Goal: Task Accomplishment & Management: Manage account settings

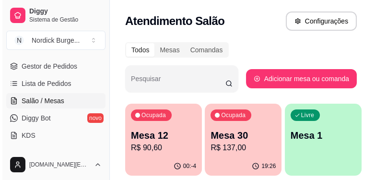
scroll to position [55, 0]
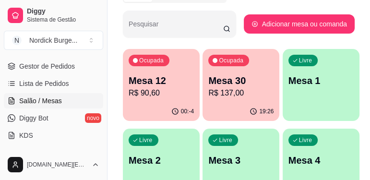
click at [170, 94] on p "R$ 90,60" at bounding box center [161, 93] width 65 height 12
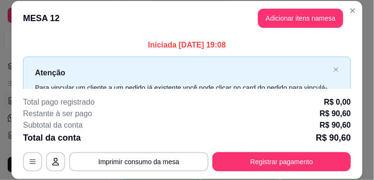
scroll to position [30, 0]
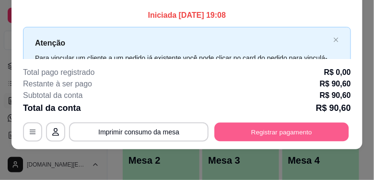
click at [273, 133] on button "Registrar pagamento" at bounding box center [282, 132] width 134 height 19
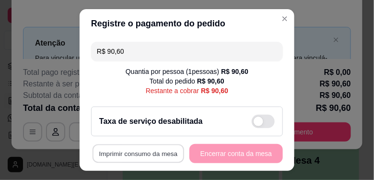
click at [157, 154] on button "Imprimir consumo da mesa" at bounding box center [139, 153] width 92 height 19
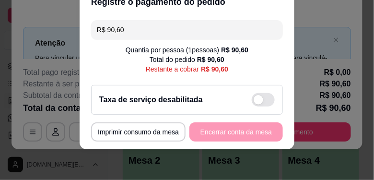
scroll to position [0, 0]
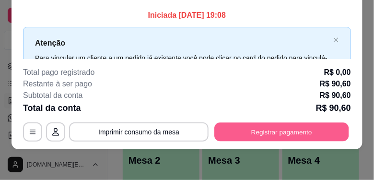
click at [291, 128] on button "Registrar pagamento" at bounding box center [282, 132] width 134 height 19
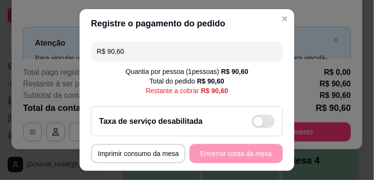
click at [185, 127] on h2 "Taxa de serviço desabilitada" at bounding box center [151, 122] width 104 height 12
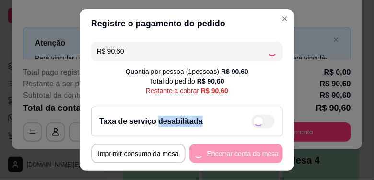
click at [185, 127] on h2 "Taxa de serviço desabilitada" at bounding box center [151, 122] width 104 height 12
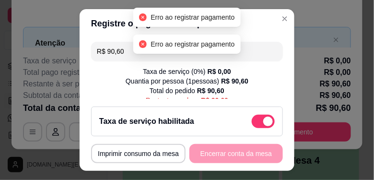
click at [244, 120] on div "Taxa de serviço habilitada" at bounding box center [187, 121] width 176 height 13
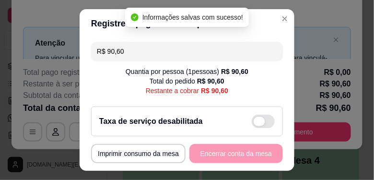
click at [257, 124] on span at bounding box center [263, 121] width 23 height 13
click at [257, 124] on input "checkbox" at bounding box center [255, 126] width 6 height 6
checkbox input "true"
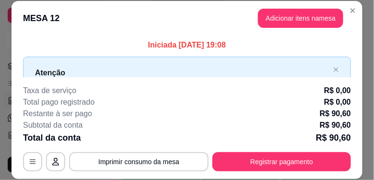
scroll to position [30, 0]
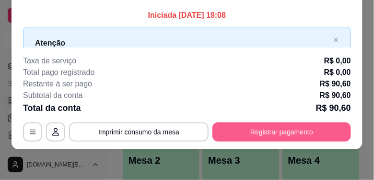
click at [276, 128] on button "Registrar pagamento" at bounding box center [282, 131] width 139 height 19
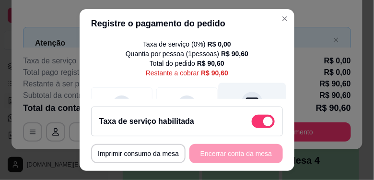
scroll to position [82, 0]
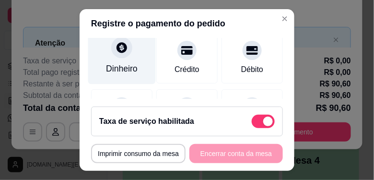
click at [118, 57] on div at bounding box center [121, 47] width 21 height 21
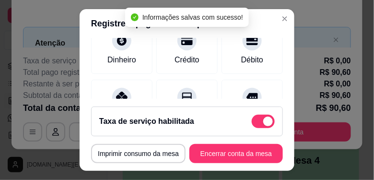
type input "R$ 0,00"
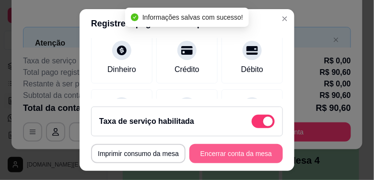
click at [240, 151] on button "Encerrar conta da mesa" at bounding box center [237, 153] width 94 height 19
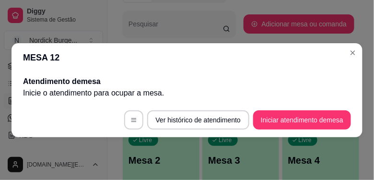
scroll to position [0, 0]
click at [350, 60] on header "MESA 12" at bounding box center [187, 57] width 351 height 29
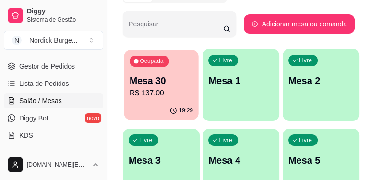
click at [162, 103] on div "19:29" at bounding box center [161, 111] width 74 height 18
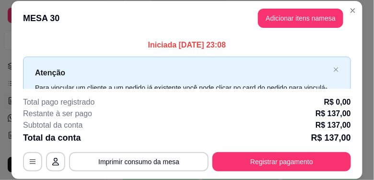
scroll to position [30, 0]
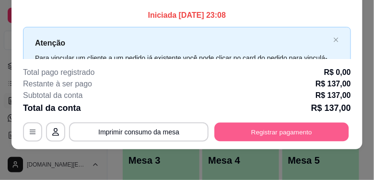
click at [242, 128] on button "Registrar pagamento" at bounding box center [282, 132] width 134 height 19
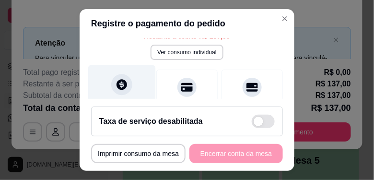
scroll to position [82, 0]
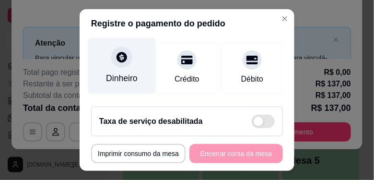
click at [115, 75] on div "Dinheiro" at bounding box center [122, 78] width 32 height 12
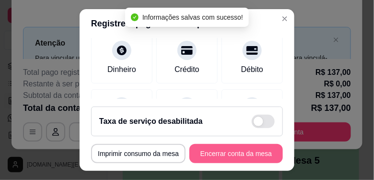
type input "R$ 0,00"
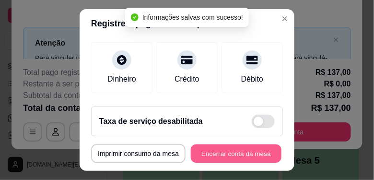
click at [249, 156] on button "Encerrar conta da mesa" at bounding box center [236, 153] width 91 height 19
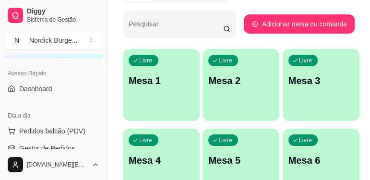
scroll to position [109, 0]
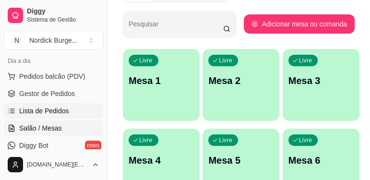
click at [46, 110] on span "Lista de Pedidos" at bounding box center [44, 111] width 50 height 10
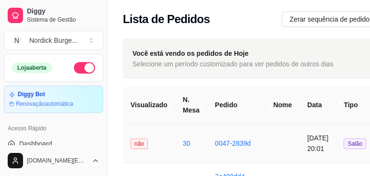
click at [158, 143] on td "não" at bounding box center [149, 143] width 52 height 40
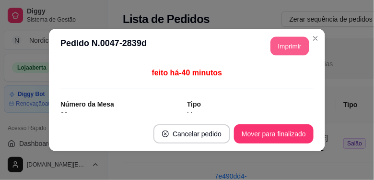
click at [277, 44] on button "Imprimir" at bounding box center [290, 46] width 38 height 19
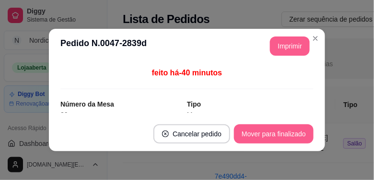
click at [302, 137] on button "Mover para finalizado" at bounding box center [274, 133] width 80 height 19
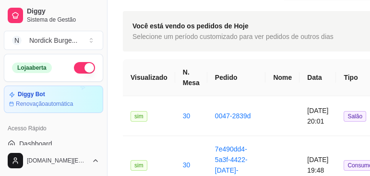
scroll to position [109, 0]
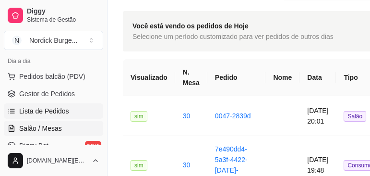
click at [32, 132] on link "Salão / Mesas" at bounding box center [53, 127] width 99 height 15
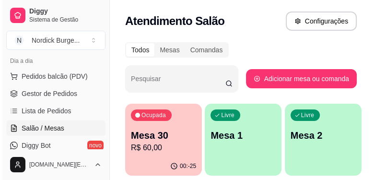
scroll to position [27, 0]
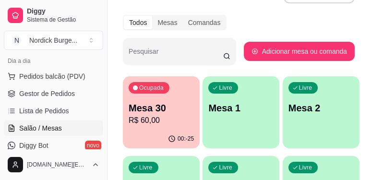
click at [155, 126] on div "Ocupada Mesa 30 R$ 60,00" at bounding box center [161, 102] width 77 height 53
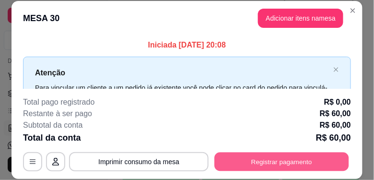
click at [223, 155] on button "Registrar pagamento" at bounding box center [282, 162] width 134 height 19
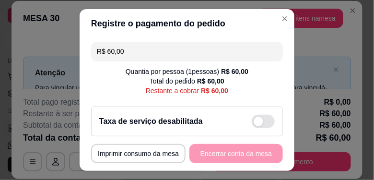
scroll to position [22, 0]
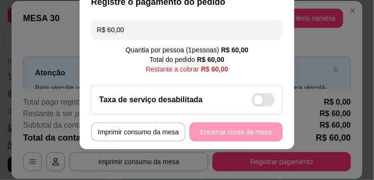
click at [216, 101] on div "Taxa de serviço desabilitada" at bounding box center [187, 99] width 176 height 13
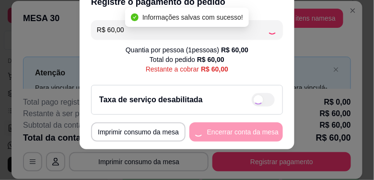
checkbox input "true"
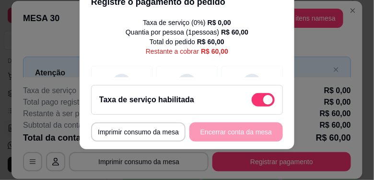
scroll to position [82, 0]
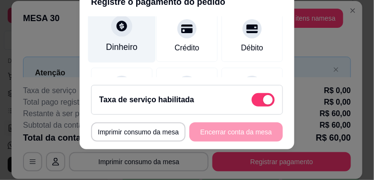
click at [118, 38] on div "Dinheiro" at bounding box center [122, 34] width 68 height 56
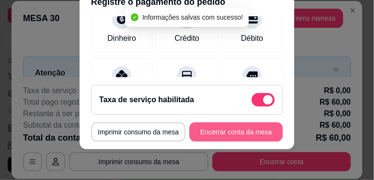
type input "R$ 0,00"
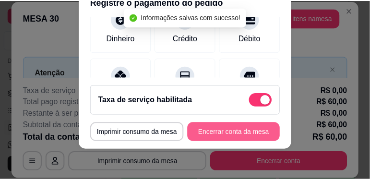
scroll to position [72, 0]
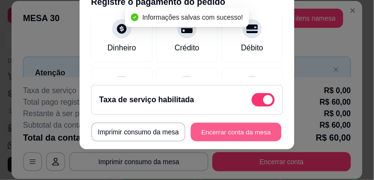
click at [246, 127] on button "Encerrar conta da mesa" at bounding box center [236, 132] width 91 height 19
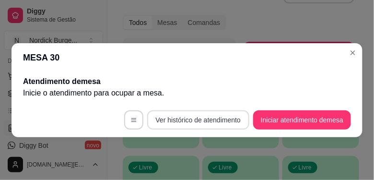
click at [208, 106] on footer "Ver histórico de atendimento Iniciar atendimento de mesa" at bounding box center [187, 120] width 351 height 35
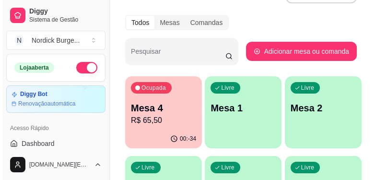
scroll to position [55, 0]
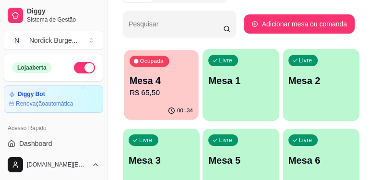
click at [162, 92] on p "R$ 65,50" at bounding box center [161, 92] width 63 height 11
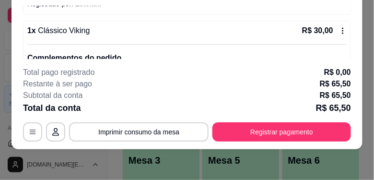
scroll to position [271, 0]
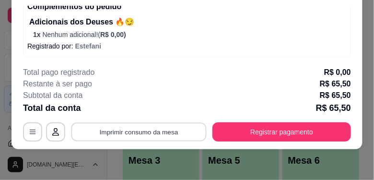
click at [163, 131] on button "Imprimir consumo da mesa" at bounding box center [138, 132] width 135 height 19
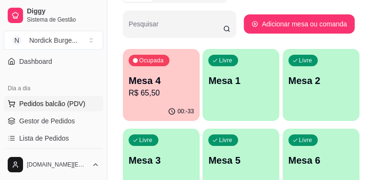
scroll to position [109, 0]
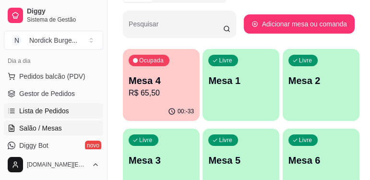
click at [43, 111] on span "Lista de Pedidos" at bounding box center [44, 111] width 50 height 10
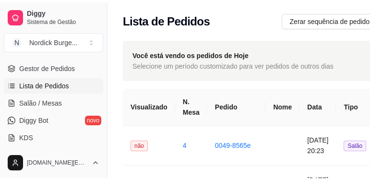
scroll to position [109, 0]
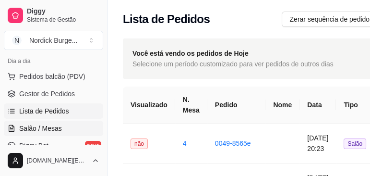
click at [39, 129] on span "Salão / Mesas" at bounding box center [40, 128] width 43 height 10
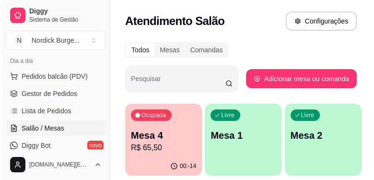
scroll to position [27, 0]
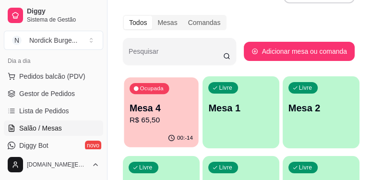
click at [168, 102] on p "Mesa 4" at bounding box center [161, 108] width 63 height 13
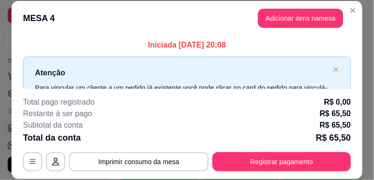
scroll to position [30, 0]
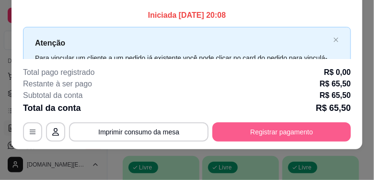
click at [311, 134] on button "Registrar pagamento" at bounding box center [282, 131] width 139 height 19
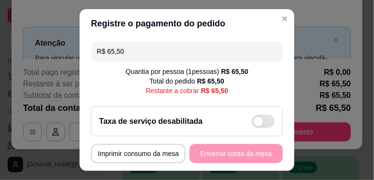
scroll to position [22, 0]
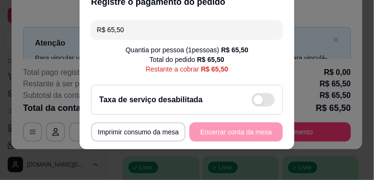
click at [236, 102] on div "Taxa de serviço desabilitada" at bounding box center [187, 99] width 176 height 13
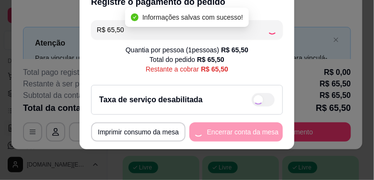
checkbox input "true"
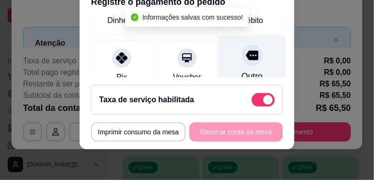
scroll to position [82, 0]
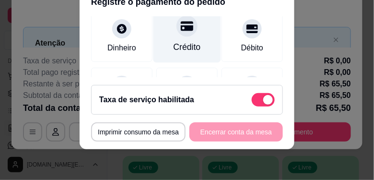
click at [178, 41] on div "Crédito" at bounding box center [187, 47] width 27 height 12
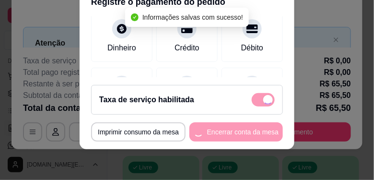
type input "R$ 0,00"
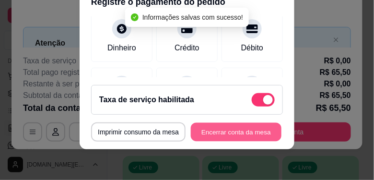
click at [233, 132] on button "Encerrar conta da mesa" at bounding box center [236, 132] width 91 height 19
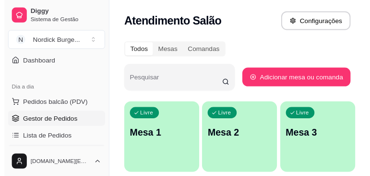
scroll to position [109, 0]
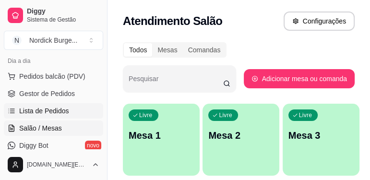
click at [48, 111] on span "Lista de Pedidos" at bounding box center [44, 111] width 50 height 10
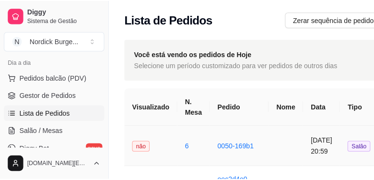
scroll to position [27, 0]
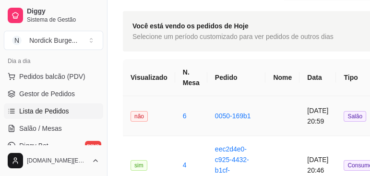
click at [175, 111] on td "6" at bounding box center [191, 116] width 32 height 40
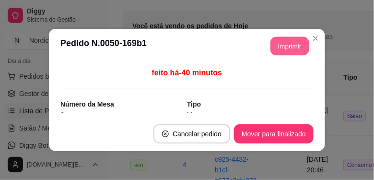
click at [281, 49] on button "Imprimir" at bounding box center [290, 46] width 38 height 19
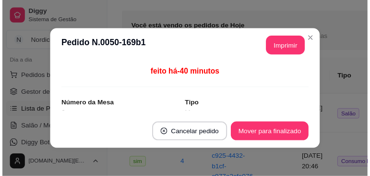
scroll to position [0, 0]
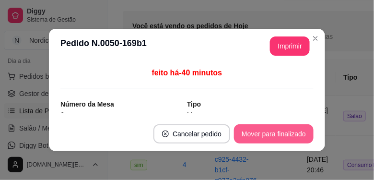
click at [283, 136] on button "Mover para finalizado" at bounding box center [274, 133] width 80 height 19
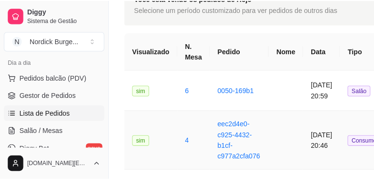
scroll to position [27, 0]
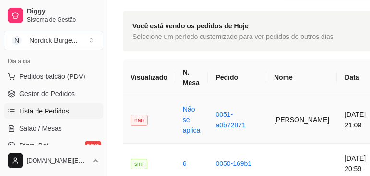
click at [162, 117] on td "não" at bounding box center [149, 120] width 52 height 48
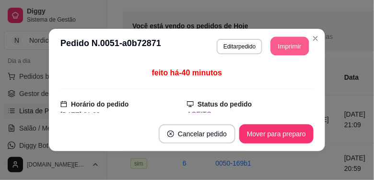
click at [275, 55] on button "Imprimir" at bounding box center [290, 46] width 38 height 19
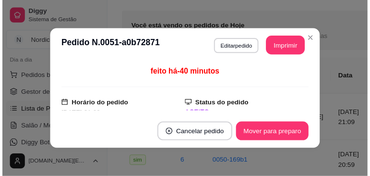
scroll to position [0, 0]
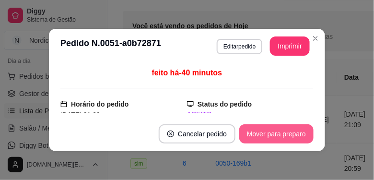
click at [265, 139] on button "Mover para preparo" at bounding box center [277, 133] width 74 height 19
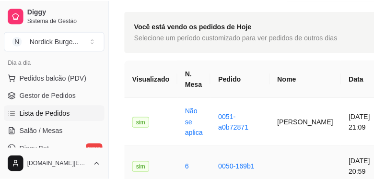
scroll to position [55, 0]
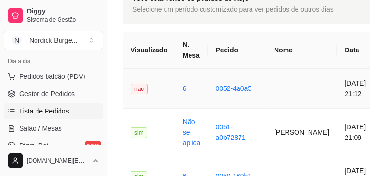
click at [160, 91] on td "não" at bounding box center [149, 89] width 52 height 40
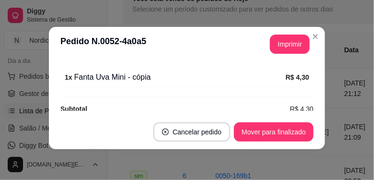
scroll to position [149, 0]
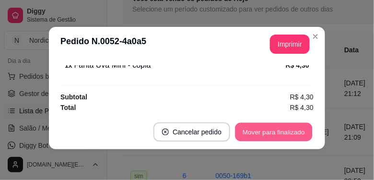
click at [281, 131] on button "Mover para finalizado" at bounding box center [274, 132] width 77 height 19
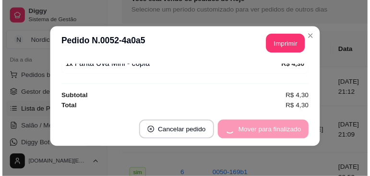
scroll to position [118, 0]
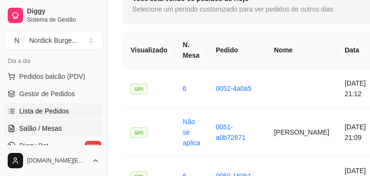
click at [32, 125] on span "Salão / Mesas" at bounding box center [40, 128] width 43 height 10
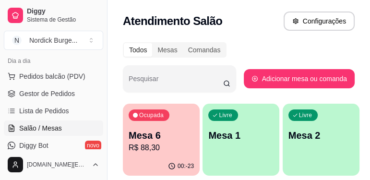
click at [144, 129] on p "Mesa 6" at bounding box center [161, 135] width 65 height 13
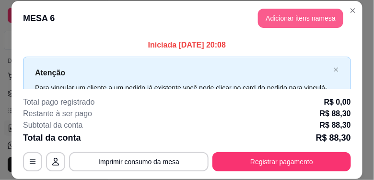
click at [277, 24] on button "Adicionar itens na mesa" at bounding box center [300, 18] width 85 height 19
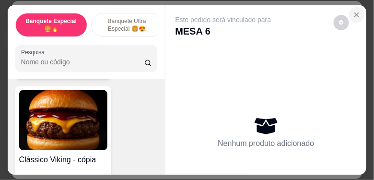
click at [355, 13] on icon "Close" at bounding box center [357, 15] width 4 height 4
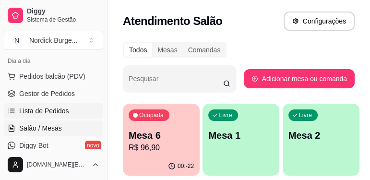
click at [43, 108] on span "Lista de Pedidos" at bounding box center [44, 111] width 50 height 10
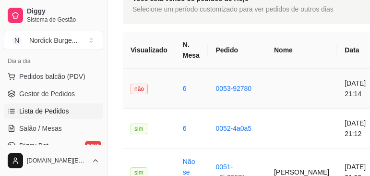
scroll to position [27, 0]
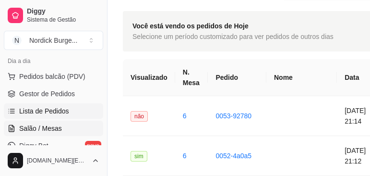
click at [60, 126] on span "Salão / Mesas" at bounding box center [40, 128] width 43 height 10
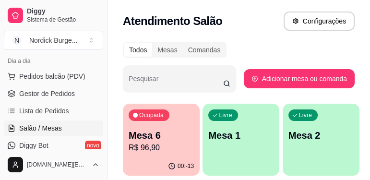
click at [180, 123] on div "Ocupada Mesa 6 R$ 96,90" at bounding box center [161, 130] width 77 height 53
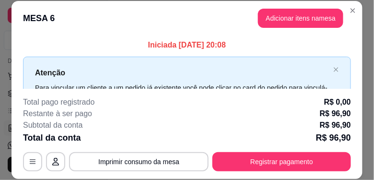
scroll to position [30, 0]
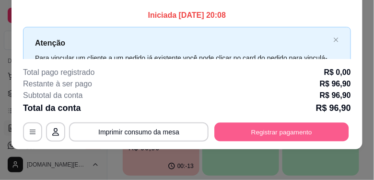
click at [320, 131] on button "Registrar pagamento" at bounding box center [282, 132] width 134 height 19
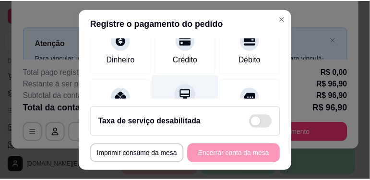
scroll to position [55, 0]
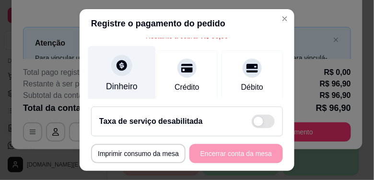
click at [114, 87] on div "Dinheiro" at bounding box center [122, 86] width 32 height 12
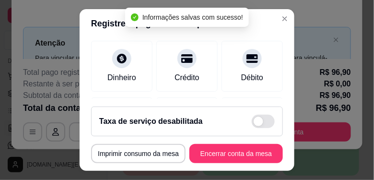
type input "R$ 0,00"
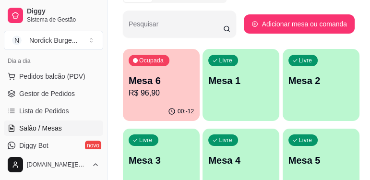
click at [187, 81] on p "Mesa 6" at bounding box center [161, 80] width 65 height 13
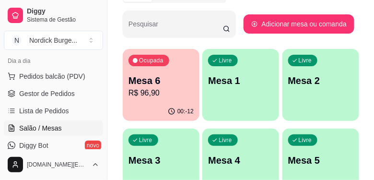
scroll to position [30, 0]
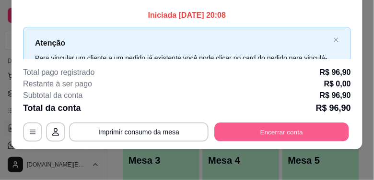
click at [248, 130] on button "Encerrar conta" at bounding box center [282, 132] width 134 height 19
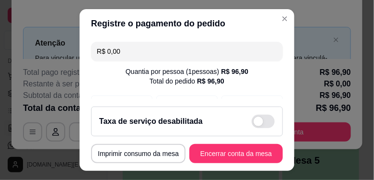
click at [247, 145] on button "Encerrar conta da mesa" at bounding box center [237, 153] width 94 height 19
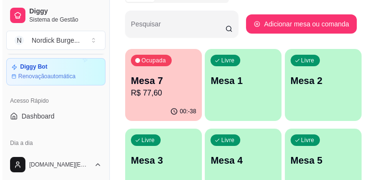
scroll to position [27, 0]
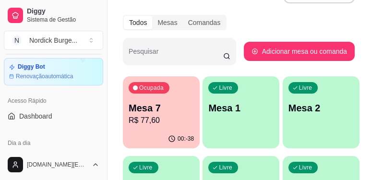
click at [166, 107] on p "Mesa 7" at bounding box center [161, 107] width 65 height 13
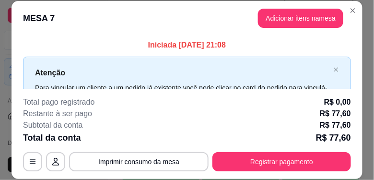
scroll to position [109, 0]
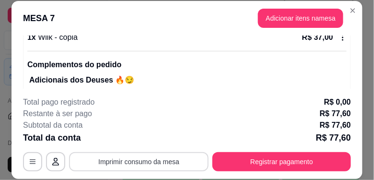
click at [115, 167] on button "Imprimir consumo da mesa" at bounding box center [139, 161] width 140 height 19
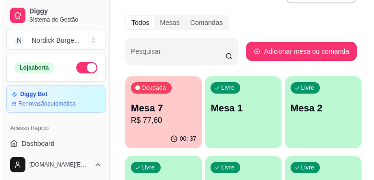
scroll to position [0, 0]
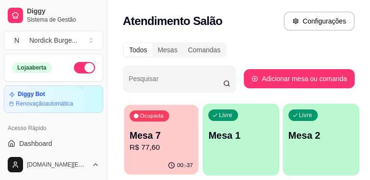
click at [159, 142] on p "R$ 77,60" at bounding box center [161, 147] width 63 height 11
click at [179, 130] on p "Mesa 7" at bounding box center [161, 135] width 63 height 13
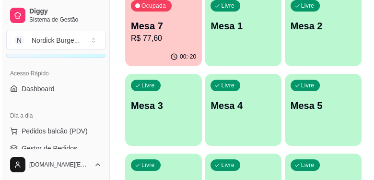
scroll to position [82, 0]
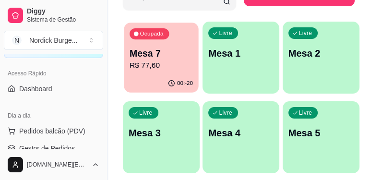
click at [151, 81] on div "00:-20" at bounding box center [161, 83] width 74 height 18
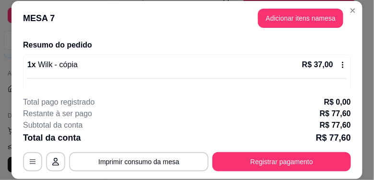
scroll to position [109, 0]
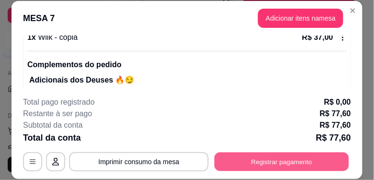
click at [308, 161] on button "Registrar pagamento" at bounding box center [282, 162] width 134 height 19
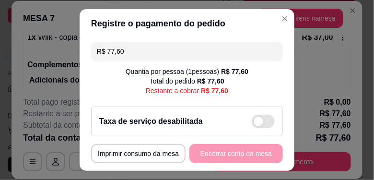
scroll to position [22, 0]
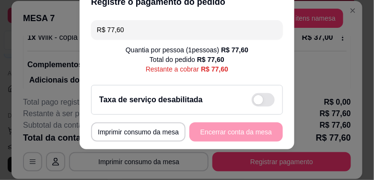
click at [223, 97] on div "Taxa de serviço desabilitada" at bounding box center [187, 99] width 176 height 13
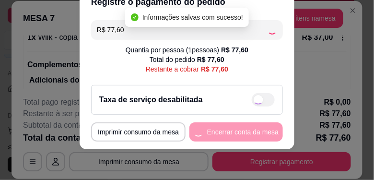
checkbox input "true"
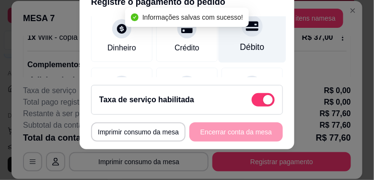
scroll to position [55, 0]
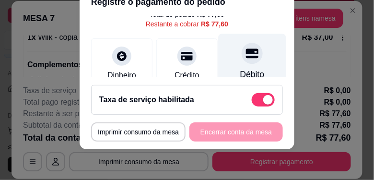
click at [236, 63] on div "Débito" at bounding box center [253, 62] width 68 height 56
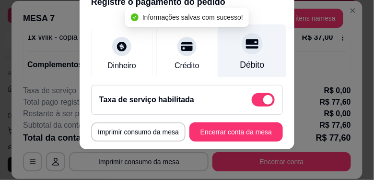
type input "R$ 0,00"
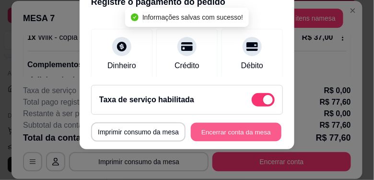
click at [241, 129] on button "Encerrar conta da mesa" at bounding box center [236, 132] width 91 height 19
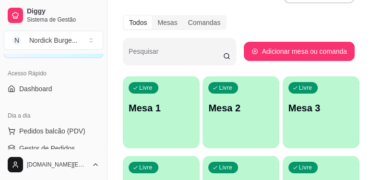
scroll to position [0, 0]
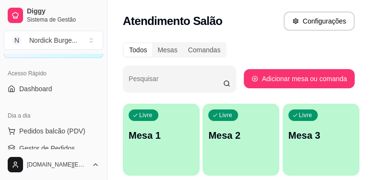
drag, startPoint x: 216, startPoint y: 75, endPoint x: 247, endPoint y: 12, distance: 70.8
drag, startPoint x: 247, startPoint y: 12, endPoint x: 226, endPoint y: 19, distance: 22.5
click at [226, 19] on div "Atendimento Salão Configurações" at bounding box center [239, 21] width 232 height 19
